Goal: Task Accomplishment & Management: Use online tool/utility

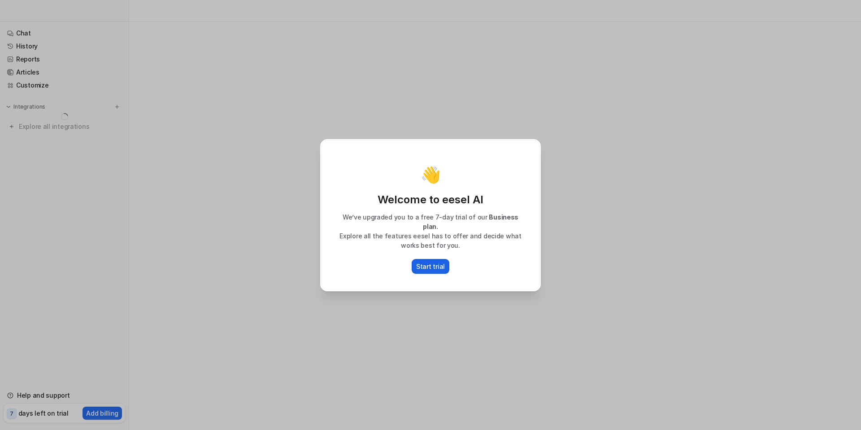
click at [425, 262] on p "Start trial" at bounding box center [430, 265] width 29 height 9
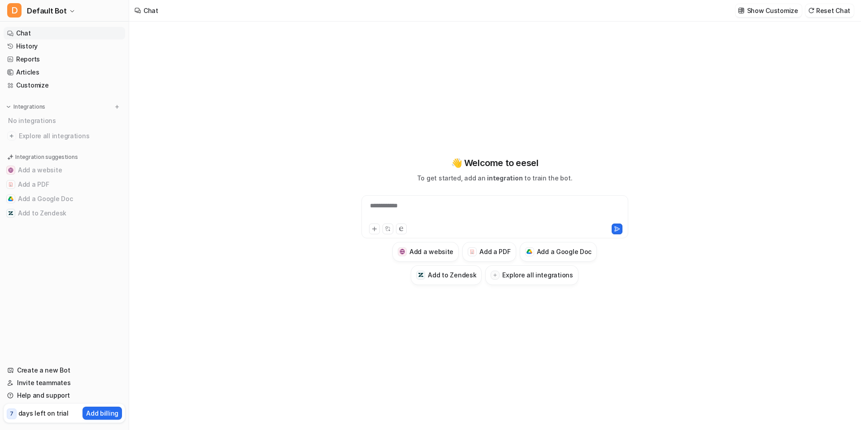
type textarea "**********"
click at [27, 123] on div "No integrations" at bounding box center [65, 120] width 120 height 15
click at [38, 368] on link "Create a new Bot" at bounding box center [65, 370] width 122 height 13
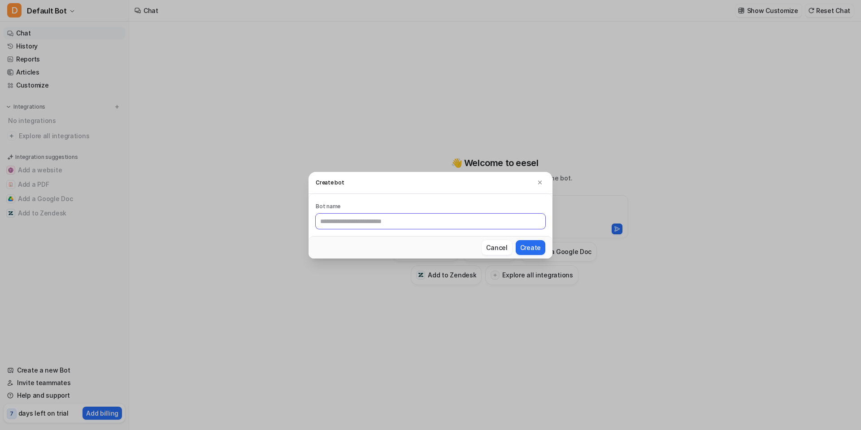
click at [358, 220] on input "text" at bounding box center [431, 220] width 230 height 15
click at [274, 199] on div "Create bot Bot name Cancel Create" at bounding box center [430, 215] width 861 height 430
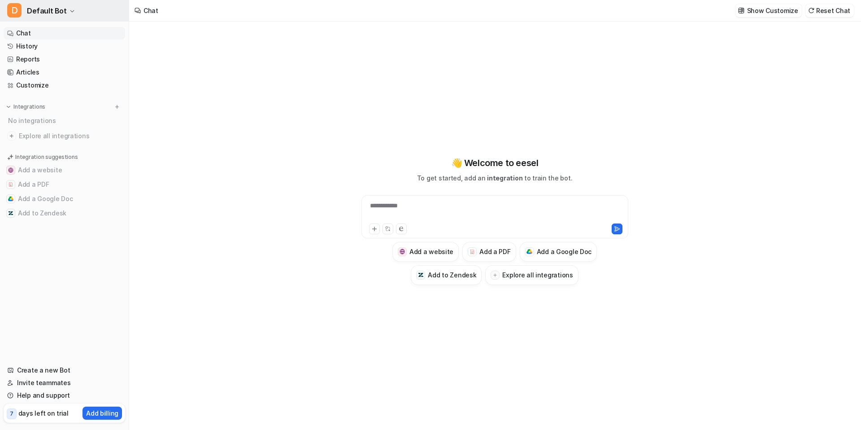
click at [70, 11] on icon "button" at bounding box center [72, 11] width 5 height 5
click at [56, 65] on link "Settings" at bounding box center [72, 68] width 124 height 15
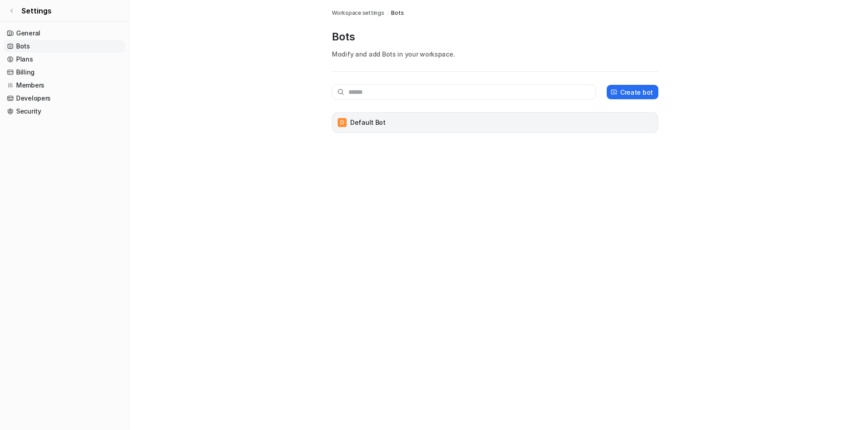
click at [426, 115] on div "D Default Bot" at bounding box center [495, 122] width 327 height 21
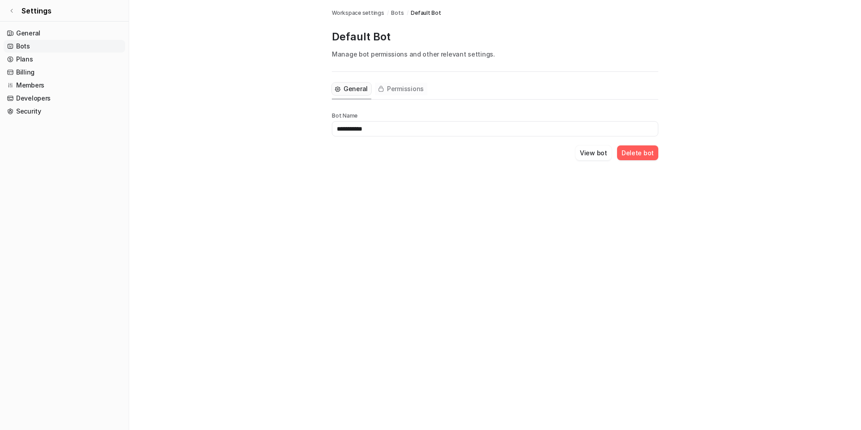
click at [393, 90] on span "Permissions" at bounding box center [405, 88] width 37 height 9
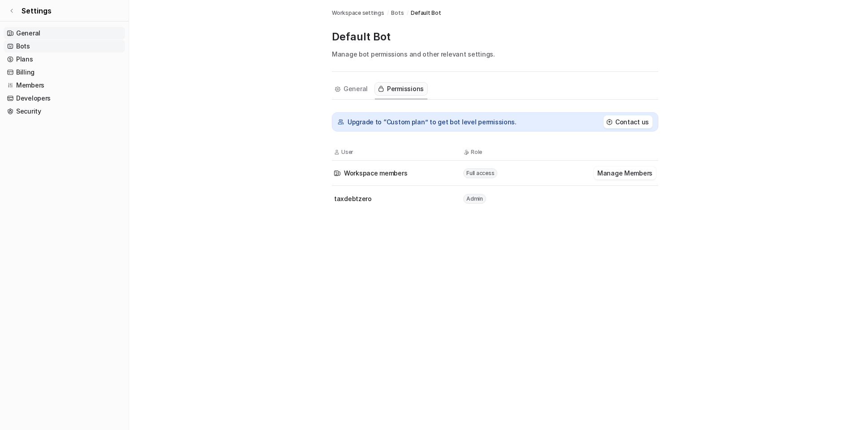
click at [12, 29] on link "General" at bounding box center [65, 33] width 122 height 13
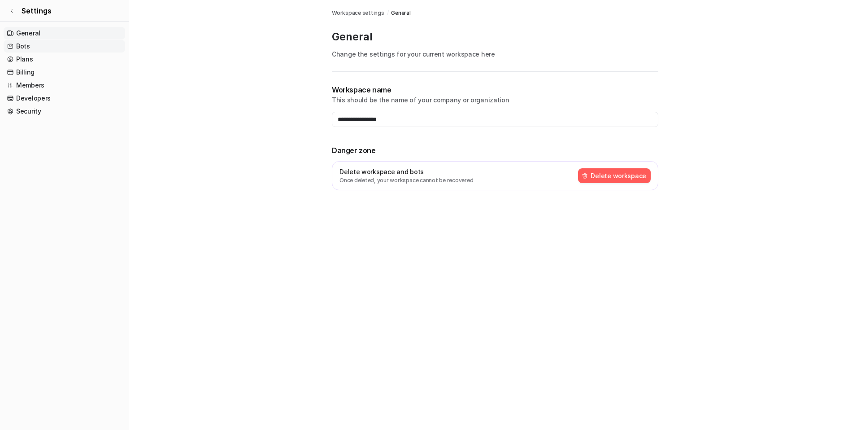
click at [16, 47] on link "Bots" at bounding box center [65, 46] width 122 height 13
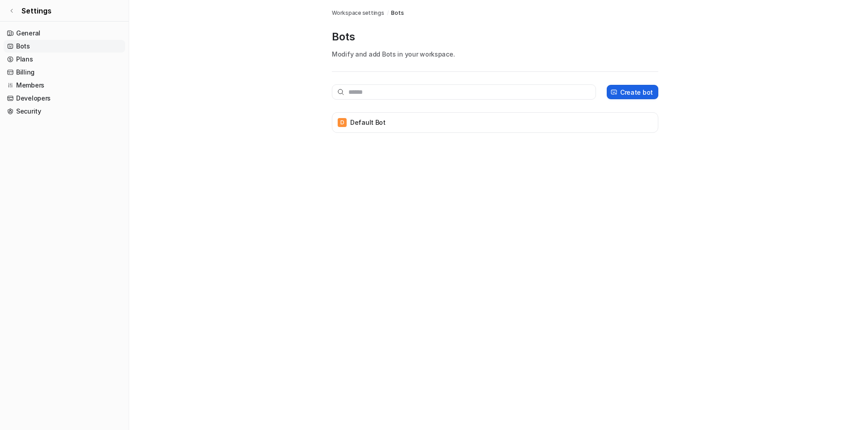
click at [643, 93] on p "Create bot" at bounding box center [636, 91] width 33 height 9
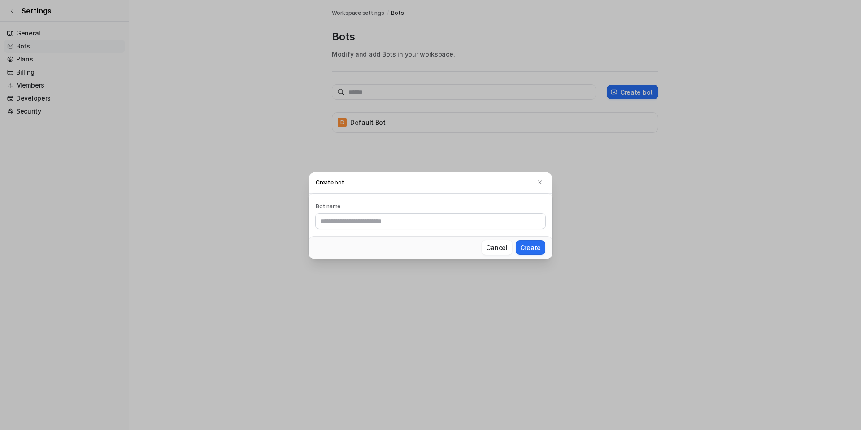
click at [409, 218] on input "text" at bounding box center [431, 220] width 230 height 15
type input "******"
click at [532, 244] on button "Create" at bounding box center [531, 247] width 30 height 15
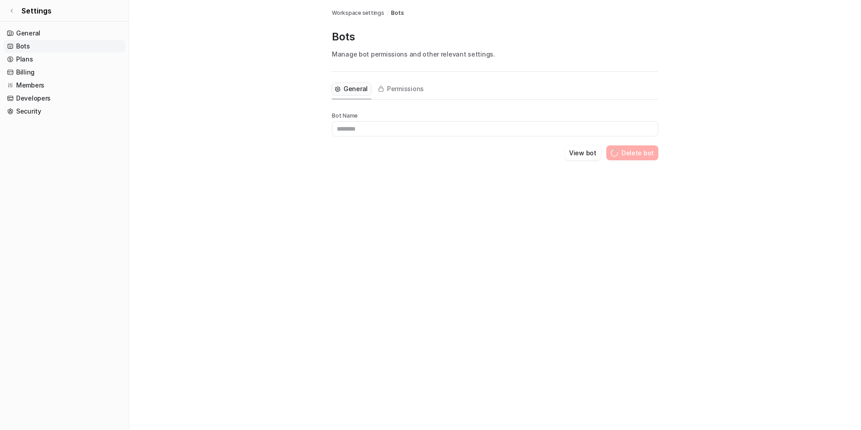
type input "******"
click at [384, 90] on button "Permissions" at bounding box center [401, 89] width 52 height 13
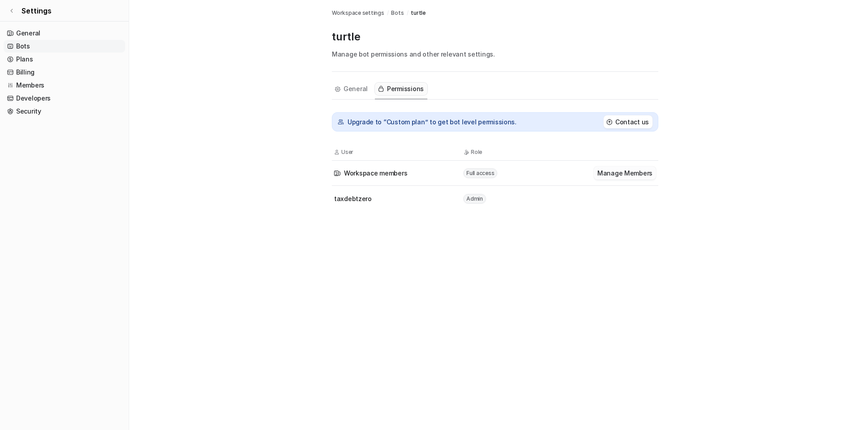
click at [620, 172] on button "Manage Members" at bounding box center [625, 172] width 62 height 13
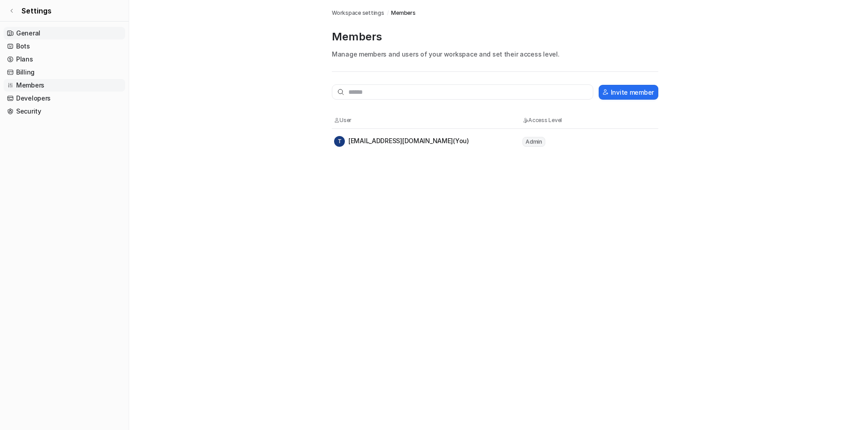
click at [15, 30] on link "General" at bounding box center [65, 33] width 122 height 13
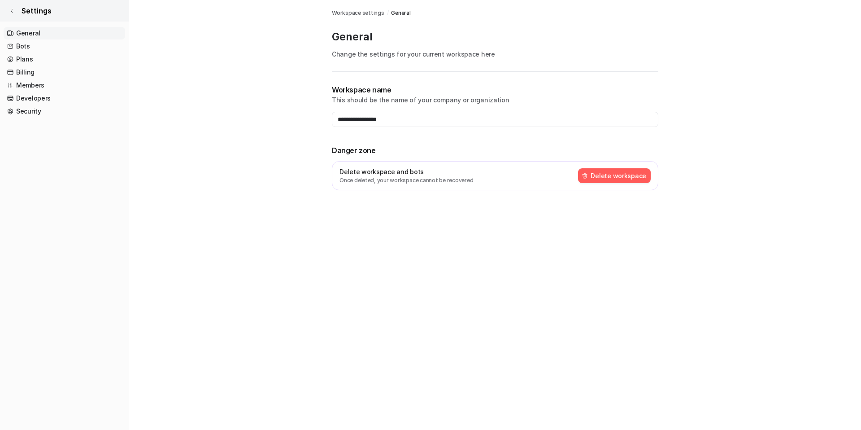
click at [13, 9] on icon at bounding box center [11, 10] width 5 height 5
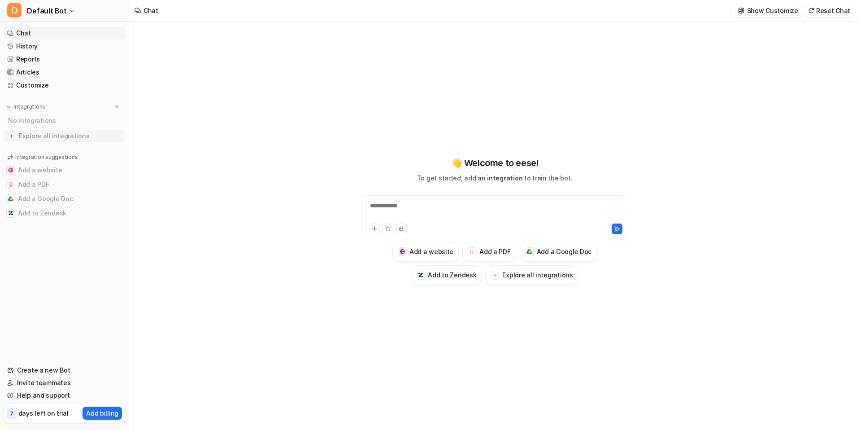
click at [43, 140] on span "Explore all integrations" at bounding box center [70, 136] width 103 height 14
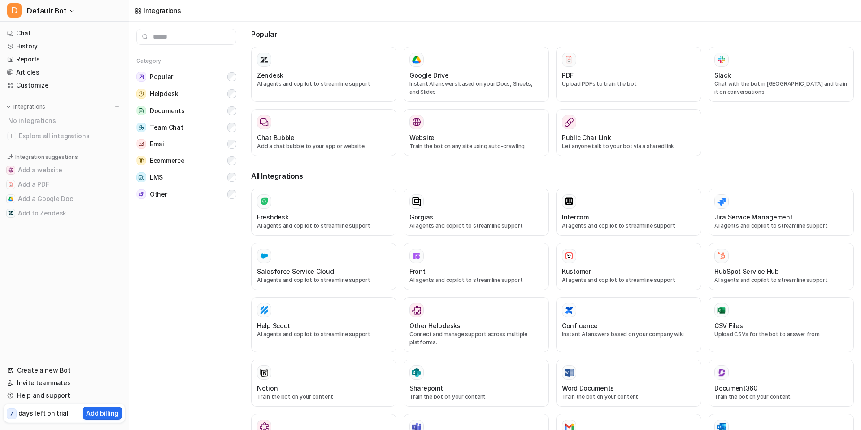
click at [185, 41] on input "text" at bounding box center [186, 37] width 100 height 16
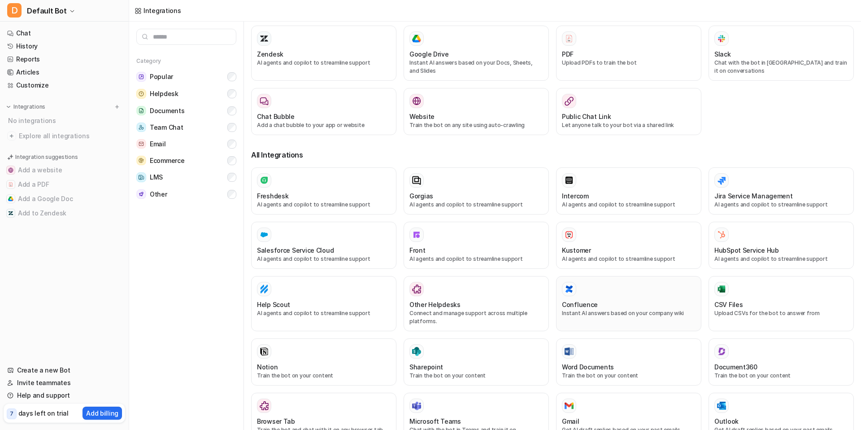
scroll to position [21, 0]
click at [573, 297] on div "Confluence Instant AI answers based on your company wiki" at bounding box center [629, 304] width 134 height 44
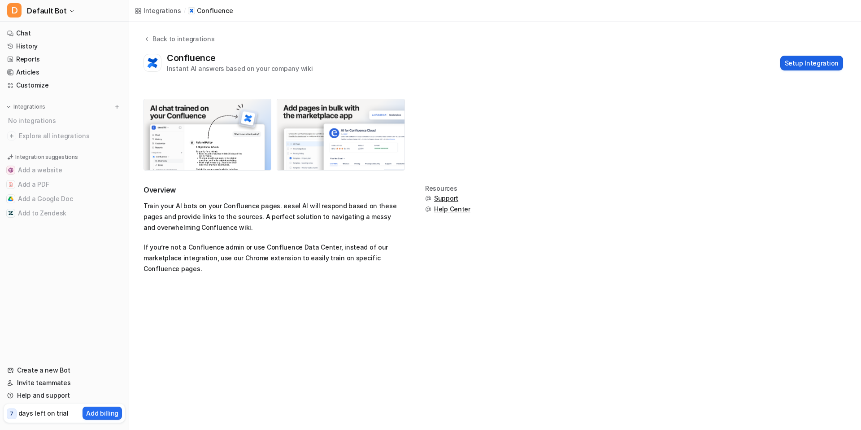
click at [826, 65] on button "Setup Integration" at bounding box center [811, 63] width 63 height 15
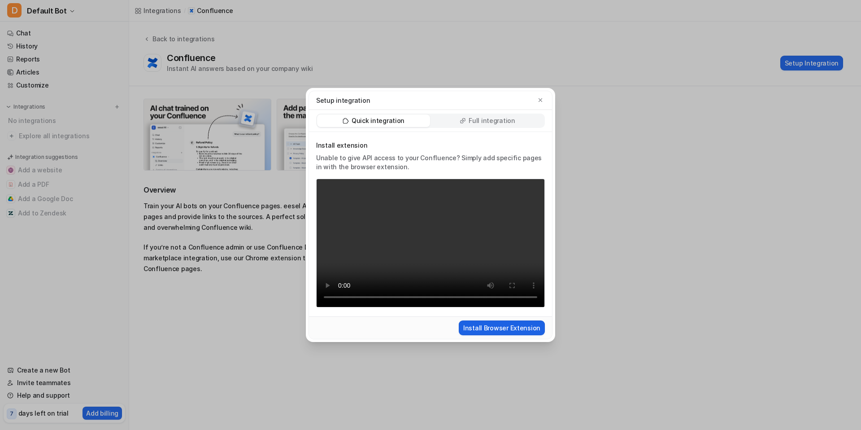
click at [501, 327] on button "Install Browser Extension" at bounding box center [502, 327] width 86 height 15
